Goal: Transaction & Acquisition: Purchase product/service

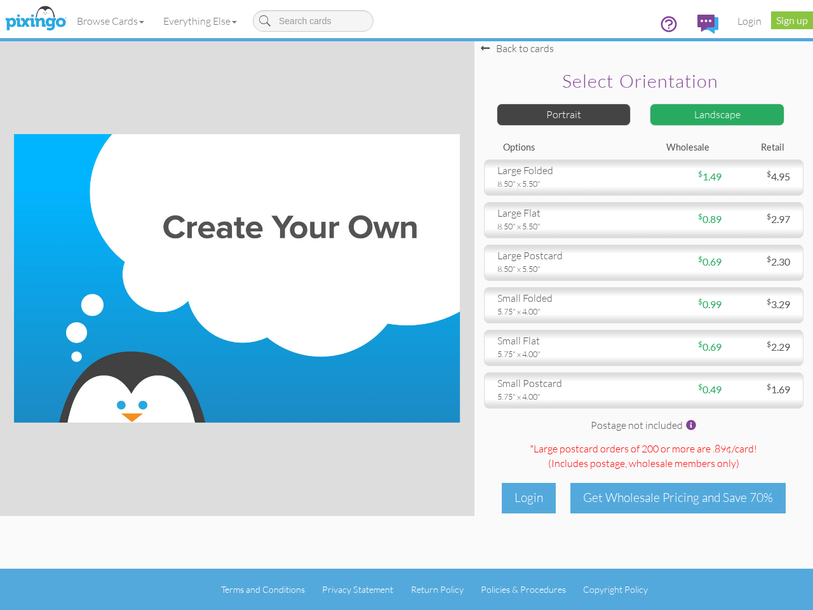
click at [407, 305] on img at bounding box center [237, 278] width 446 height 288
click at [111, 21] on link "Browse Cards" at bounding box center [110, 21] width 86 height 32
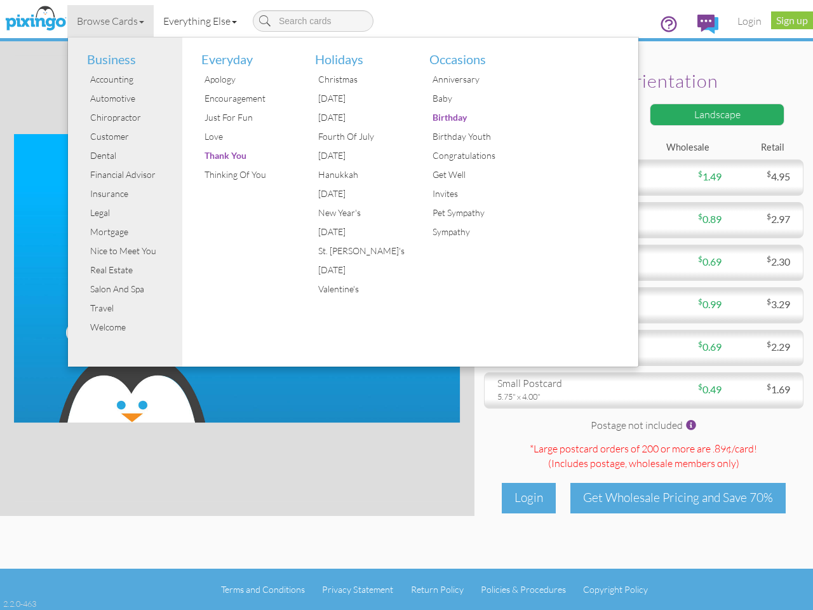
click at [203, 21] on link "Everything Else" at bounding box center [200, 21] width 93 height 32
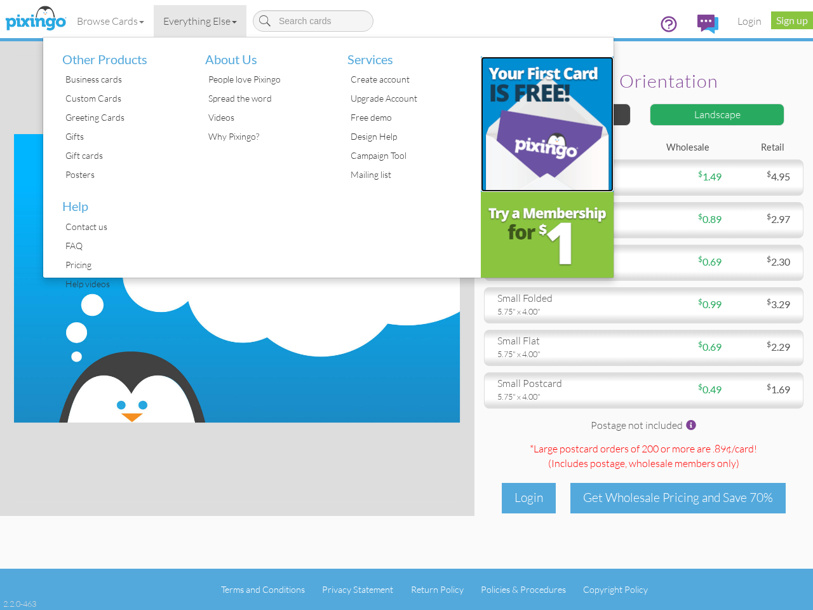
click at [564, 114] on img at bounding box center [547, 124] width 133 height 135
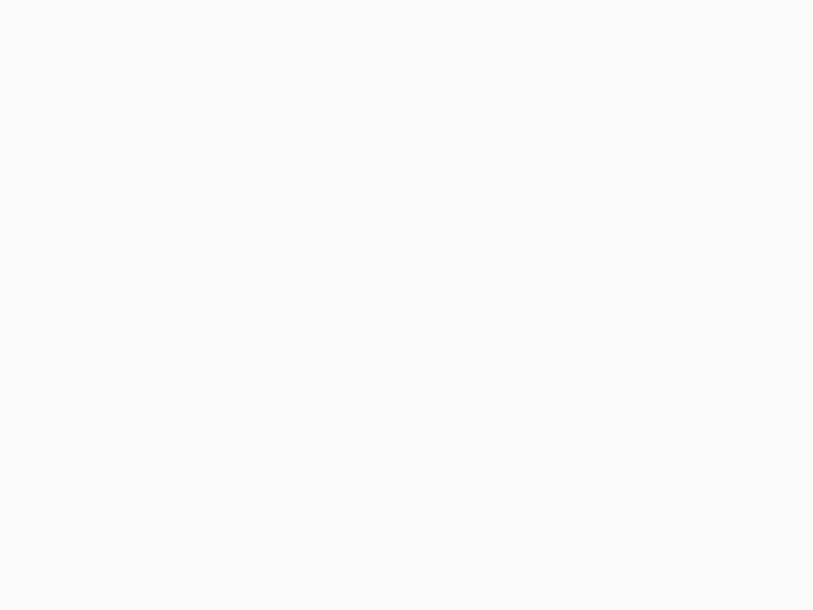
click at [717, 114] on body at bounding box center [406, 305] width 813 height 610
click at [644, 177] on body at bounding box center [406, 305] width 813 height 610
click at [644, 220] on body at bounding box center [406, 305] width 813 height 610
click at [644, 262] on body at bounding box center [406, 305] width 813 height 610
click at [644, 305] on body at bounding box center [406, 305] width 813 height 610
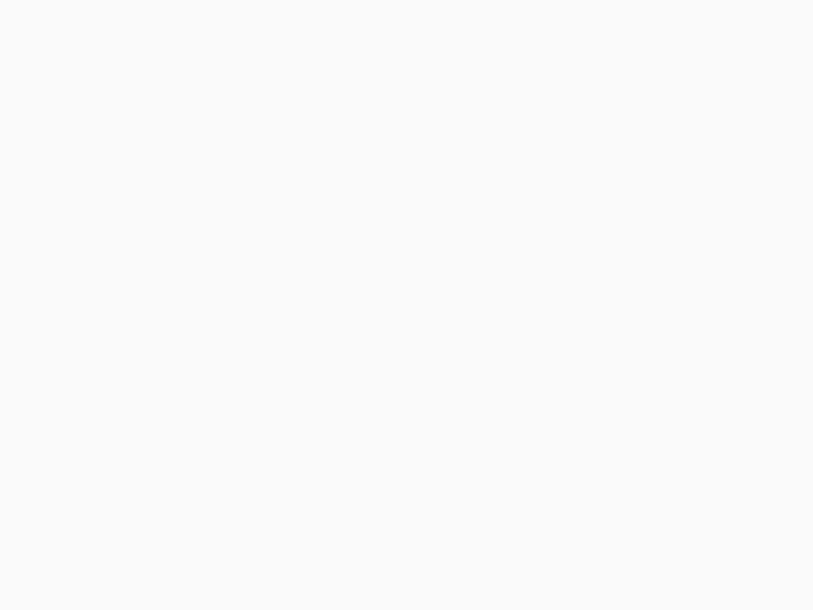
click at [644, 348] on body at bounding box center [406, 305] width 813 height 610
